Goal: Use online tool/utility: Utilize a website feature to perform a specific function

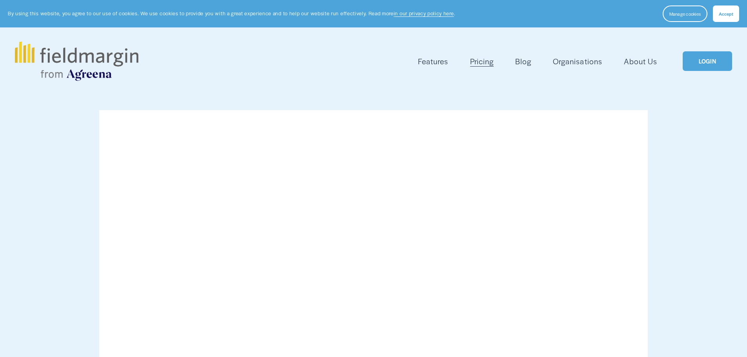
click at [696, 59] on link "LOGIN" at bounding box center [707, 61] width 49 height 20
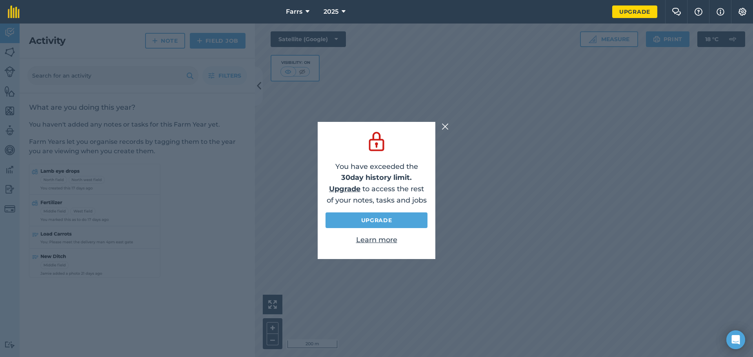
click at [445, 127] on img at bounding box center [445, 126] width 7 height 9
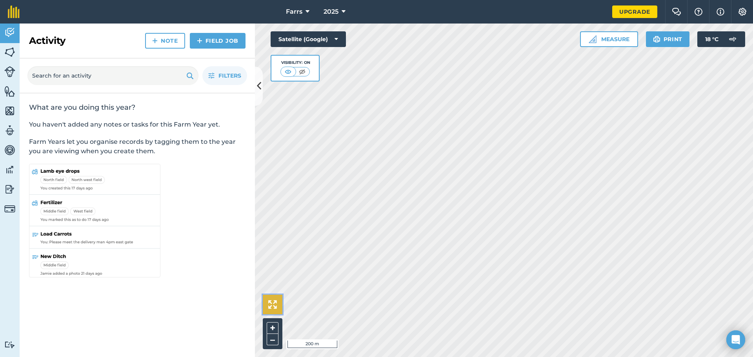
click at [271, 301] on img at bounding box center [272, 304] width 9 height 9
click at [272, 300] on button at bounding box center [273, 305] width 20 height 20
click at [615, 36] on button "Measure" at bounding box center [609, 39] width 58 height 16
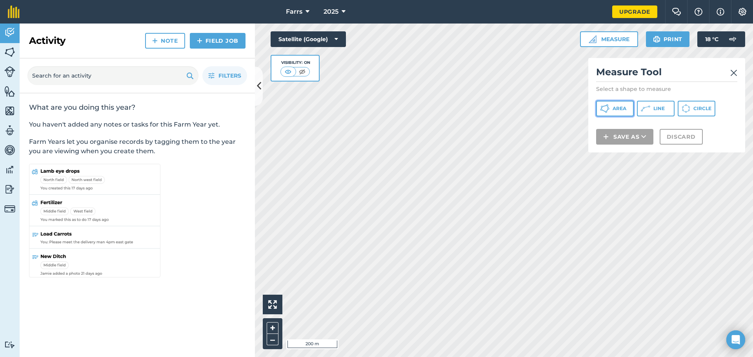
click at [622, 109] on span "Area" at bounding box center [620, 109] width 14 height 6
click at [734, 72] on img at bounding box center [733, 72] width 7 height 9
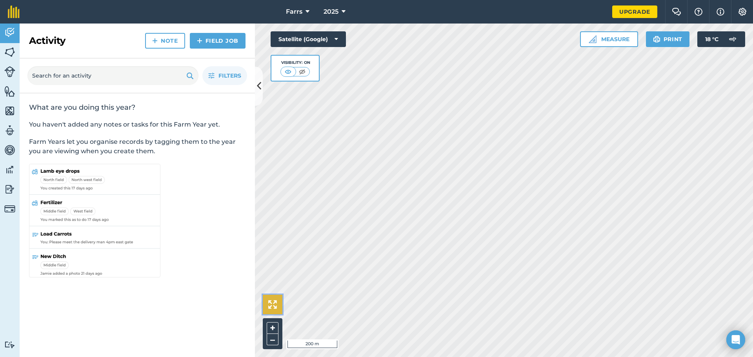
click at [269, 302] on img at bounding box center [272, 304] width 9 height 9
click at [269, 301] on img at bounding box center [272, 304] width 9 height 9
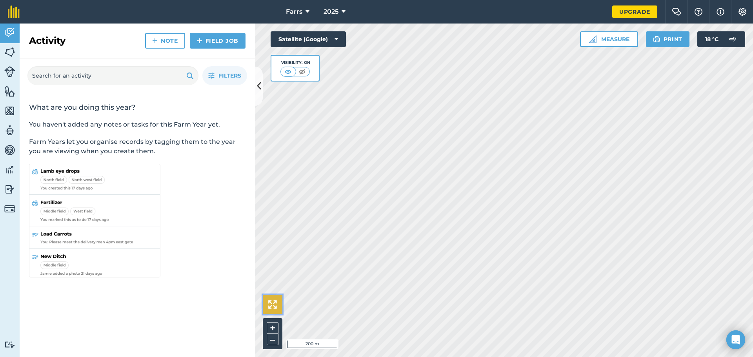
click at [269, 301] on img at bounding box center [272, 304] width 9 height 9
click at [269, 300] on img at bounding box center [272, 304] width 9 height 9
